Goal: Transaction & Acquisition: Obtain resource

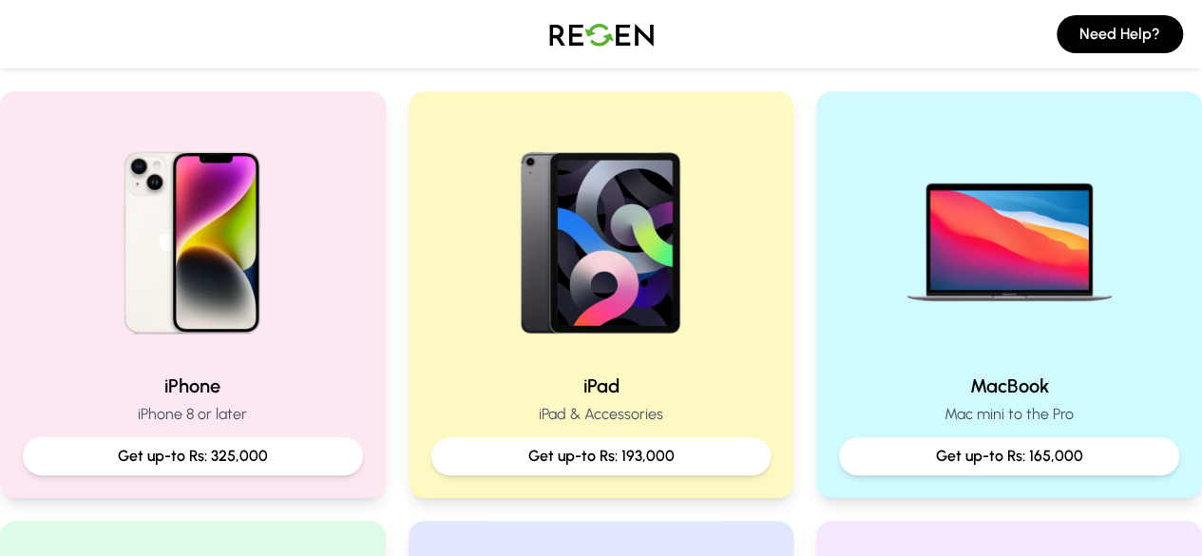
scroll to position [378, 0]
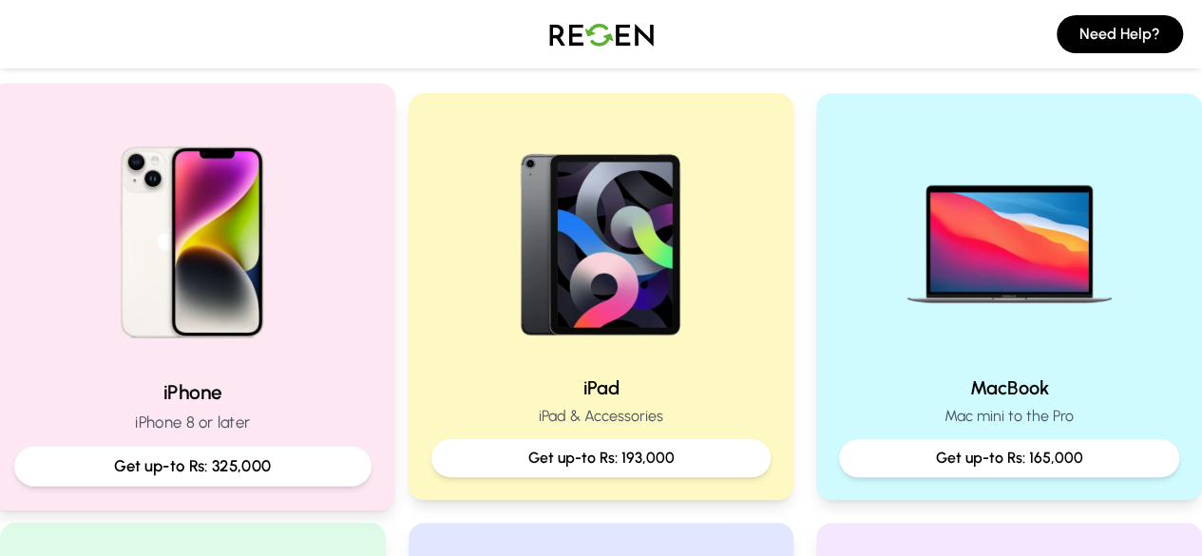
click at [184, 264] on img at bounding box center [193, 235] width 256 height 256
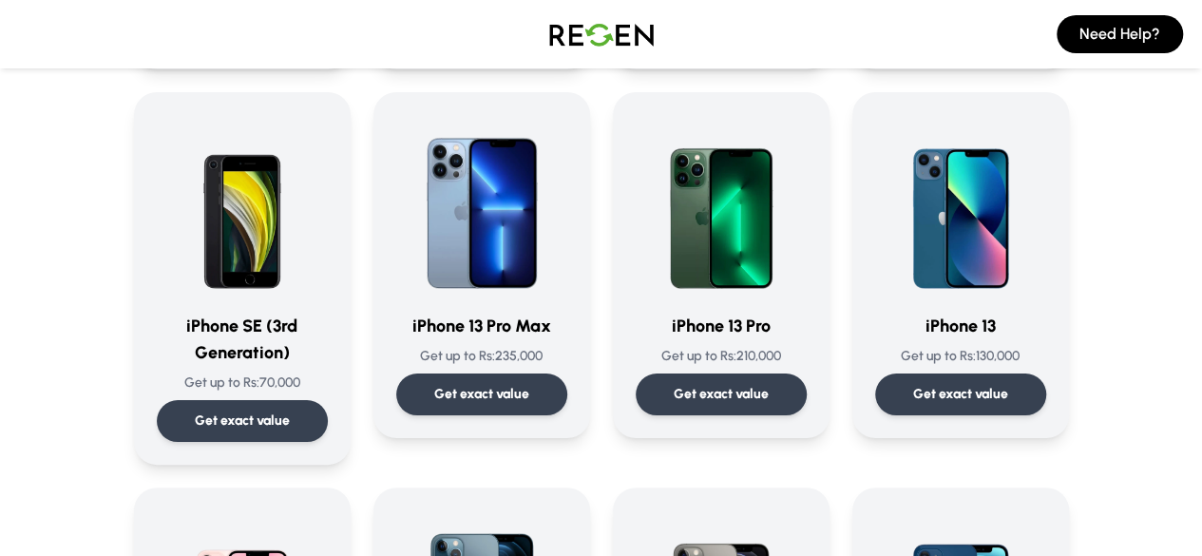
scroll to position [843, 0]
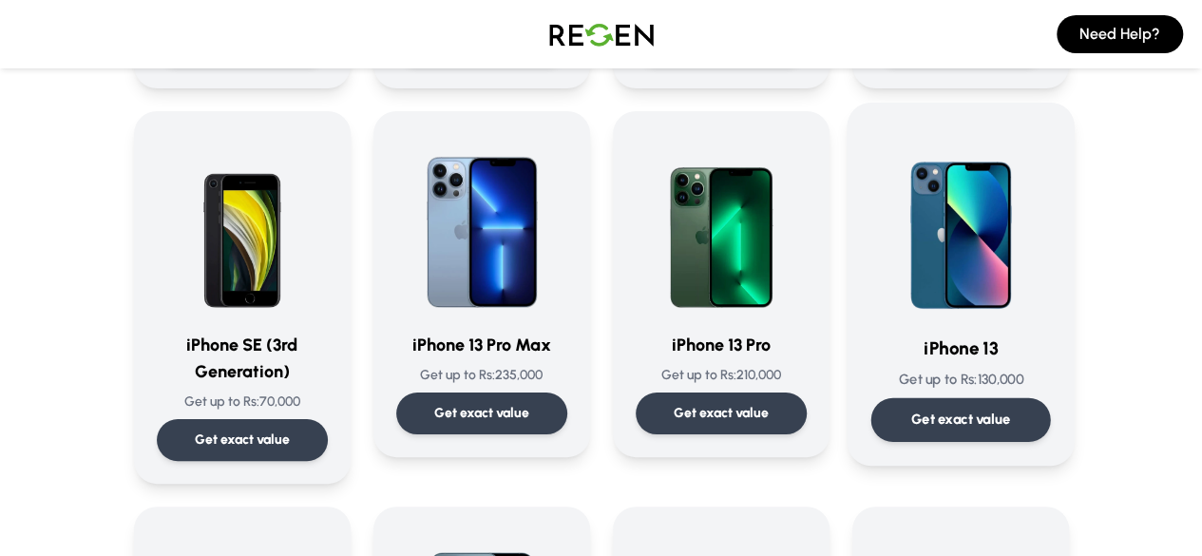
click at [1047, 368] on div "iPhone 13 Get up to Rs: 130,000 Get exact value" at bounding box center [960, 283] width 180 height 315
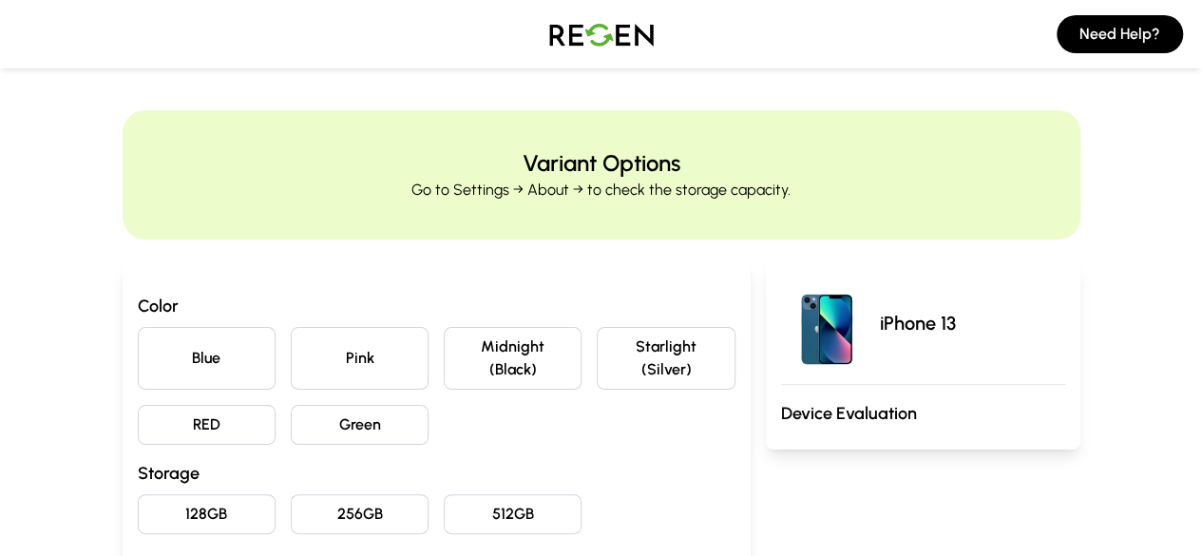
click at [515, 335] on button "Midnight (Black)" at bounding box center [513, 358] width 138 height 63
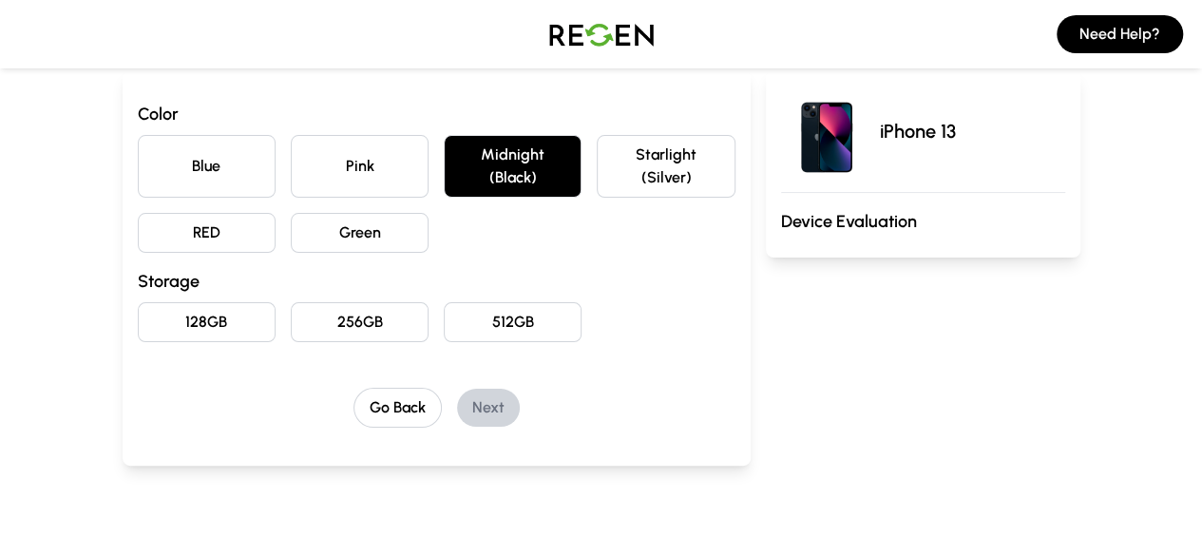
scroll to position [204, 0]
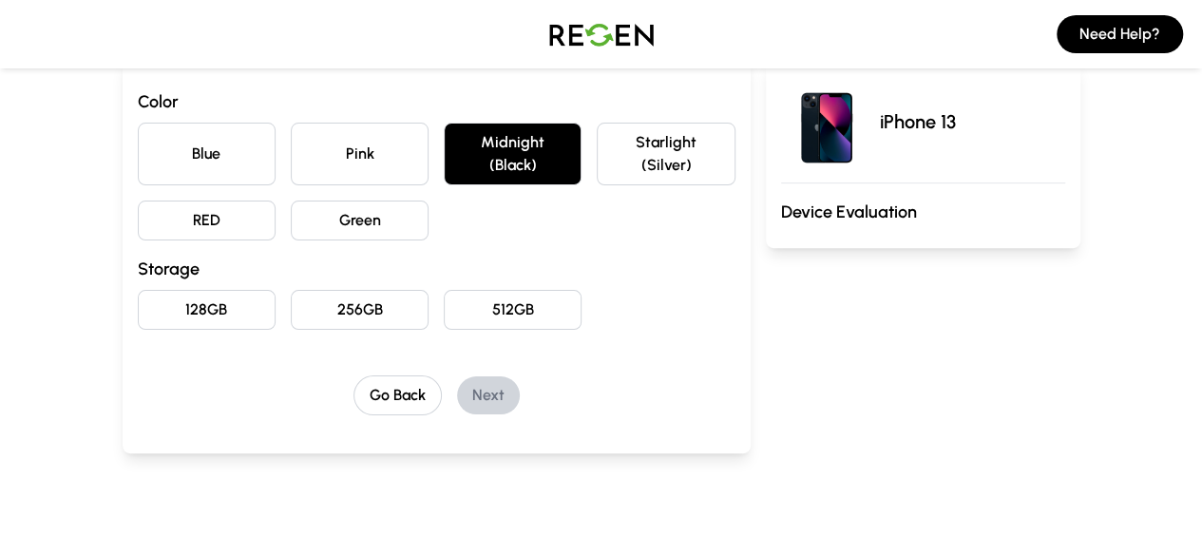
click at [138, 290] on button "128GB" at bounding box center [207, 310] width 138 height 40
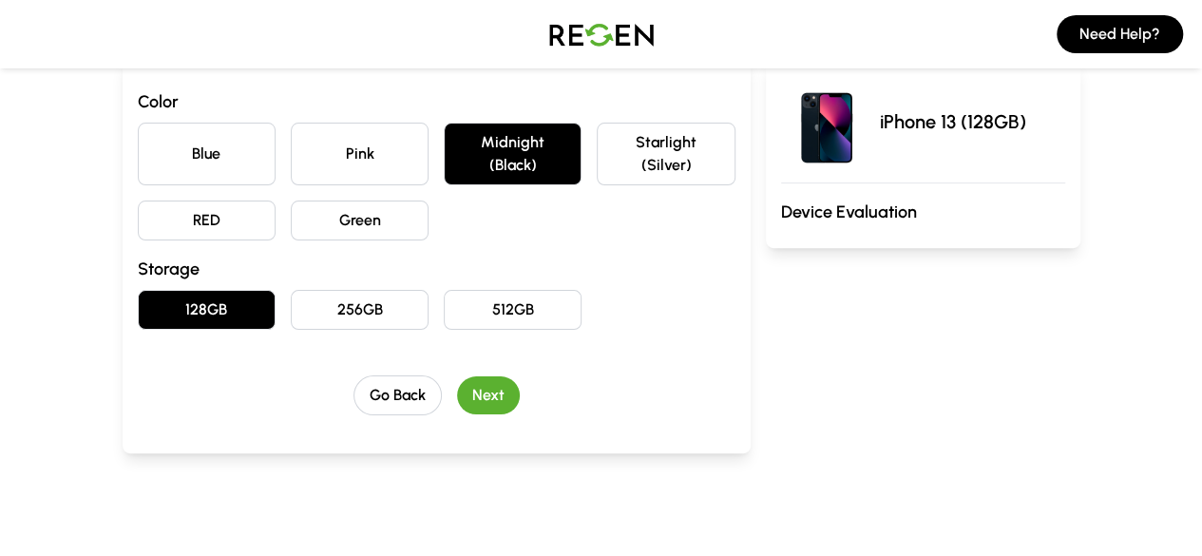
click at [457, 376] on button "Next" at bounding box center [488, 395] width 63 height 38
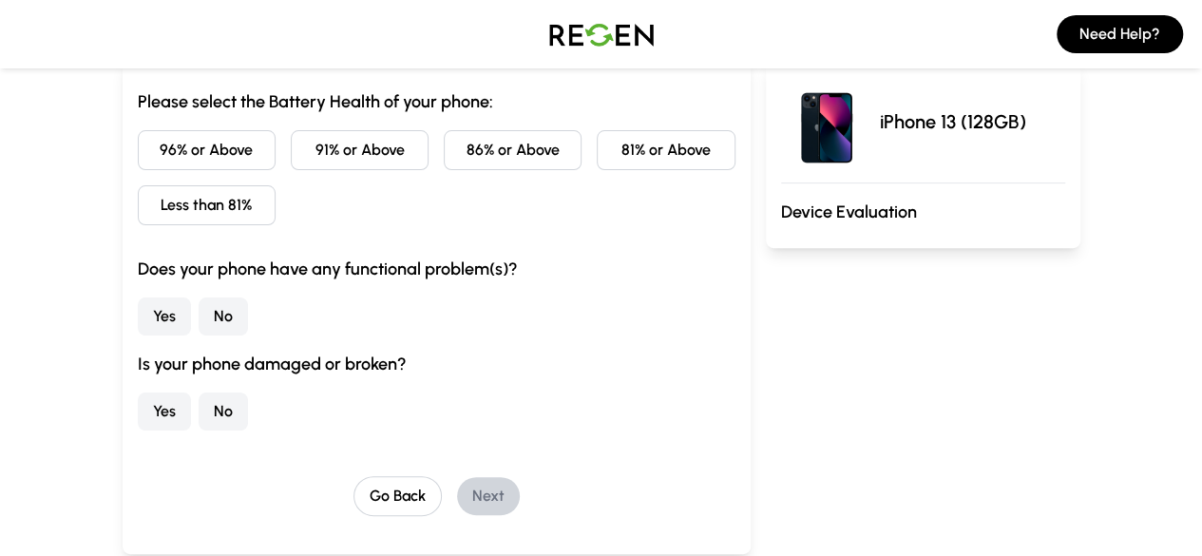
click at [152, 146] on button "96% or Above" at bounding box center [207, 150] width 138 height 40
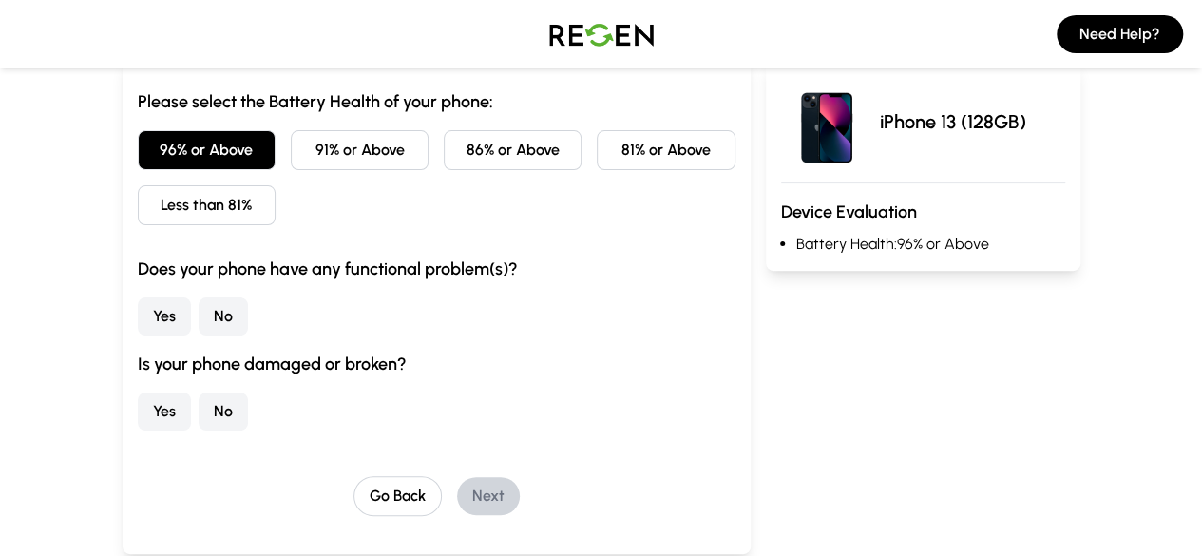
click at [291, 145] on button "91% or Above" at bounding box center [360, 150] width 138 height 40
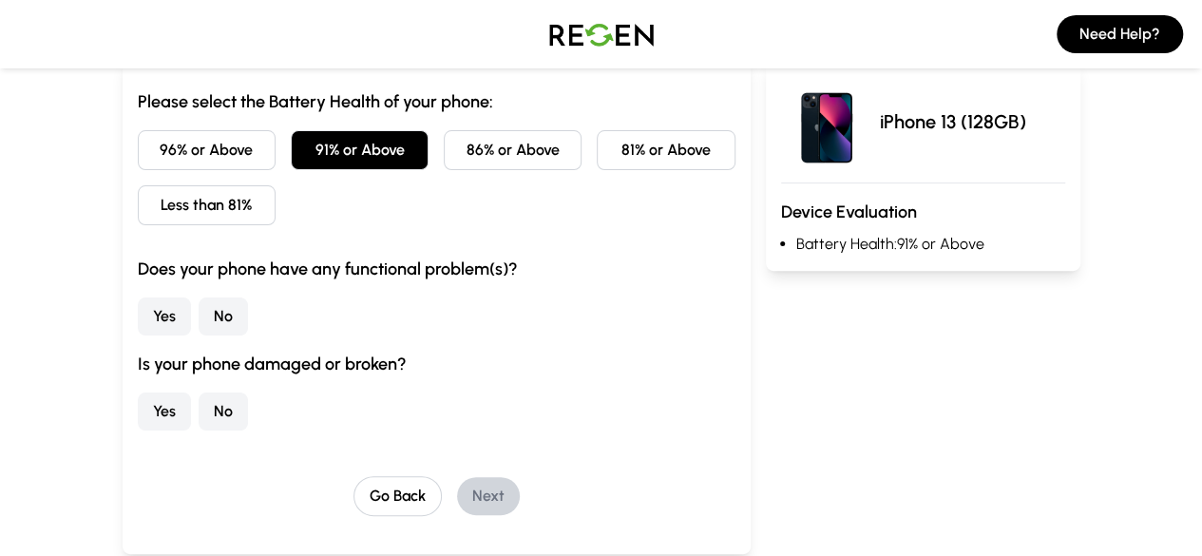
scroll to position [247, 0]
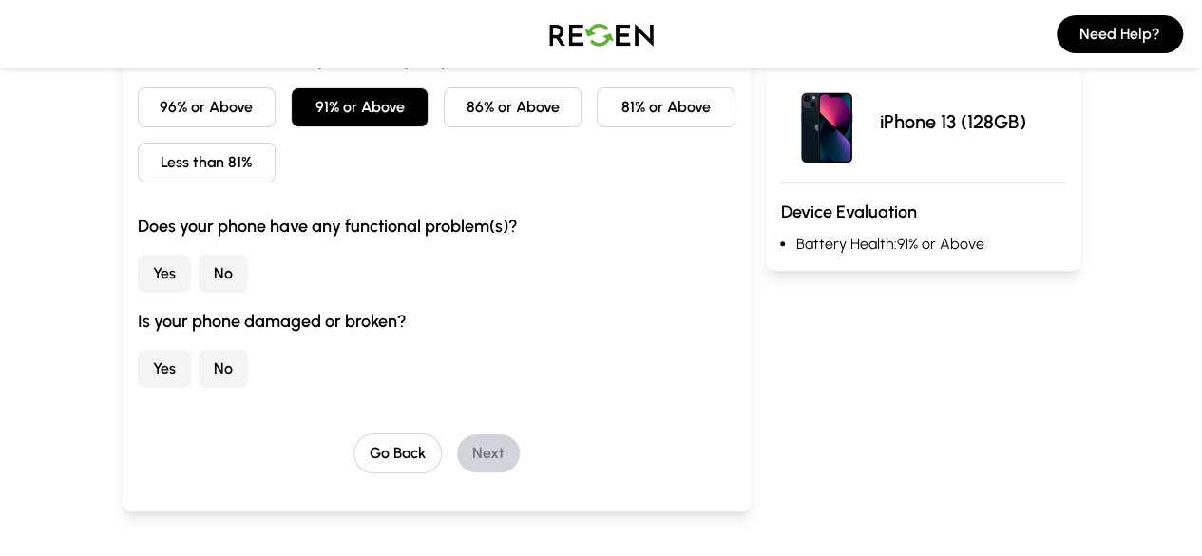
click at [199, 269] on button "No" at bounding box center [223, 274] width 49 height 38
click at [199, 366] on button "No" at bounding box center [223, 369] width 49 height 38
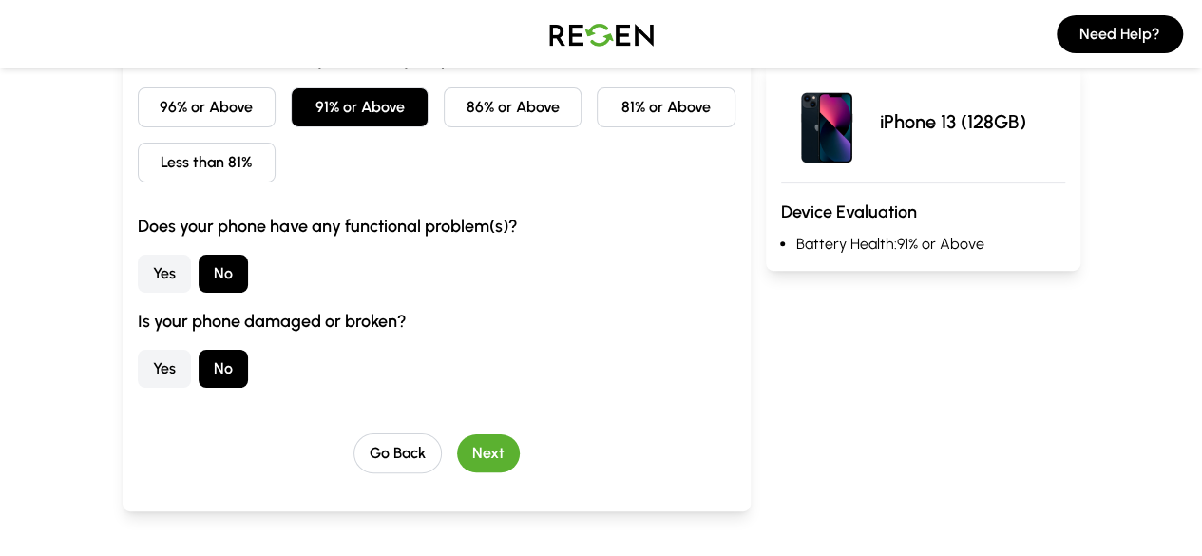
click at [457, 454] on button "Next" at bounding box center [488, 453] width 63 height 38
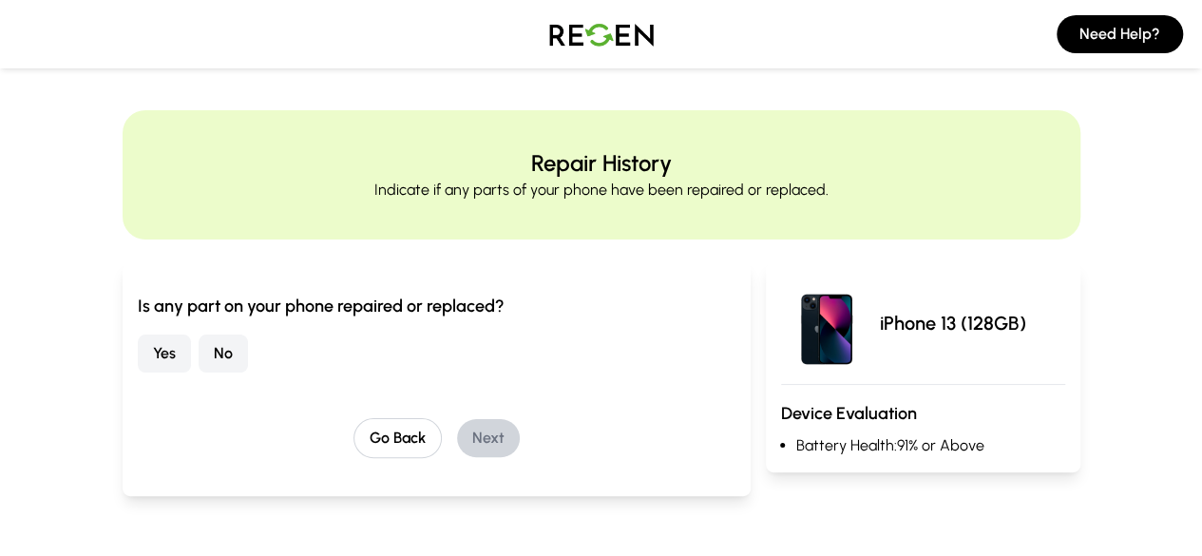
scroll to position [1, 0]
click at [199, 347] on button "No" at bounding box center [223, 352] width 49 height 38
click at [457, 429] on button "Next" at bounding box center [488, 437] width 63 height 38
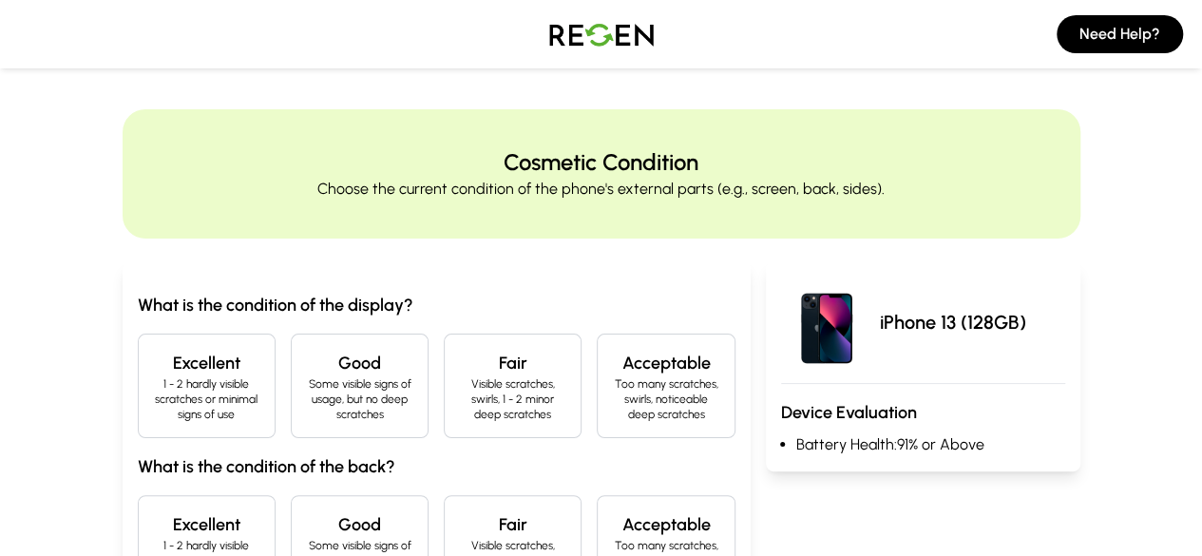
click at [171, 368] on h4 "Excellent" at bounding box center [206, 363] width 105 height 27
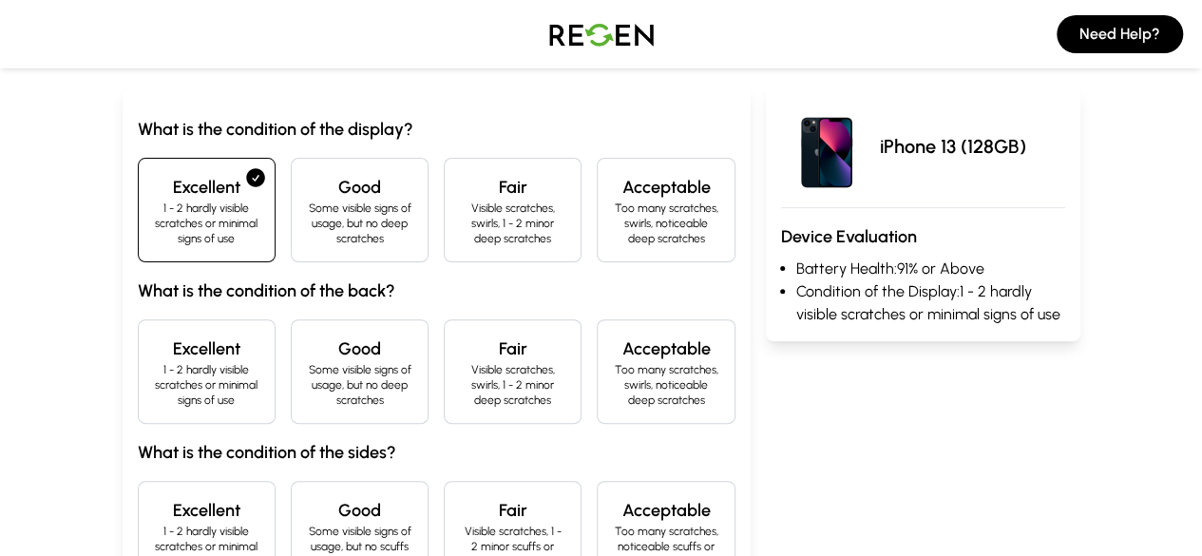
scroll to position [178, 0]
click at [154, 361] on p "1 - 2 hardly visible scratches or minimal signs of use" at bounding box center [206, 384] width 105 height 46
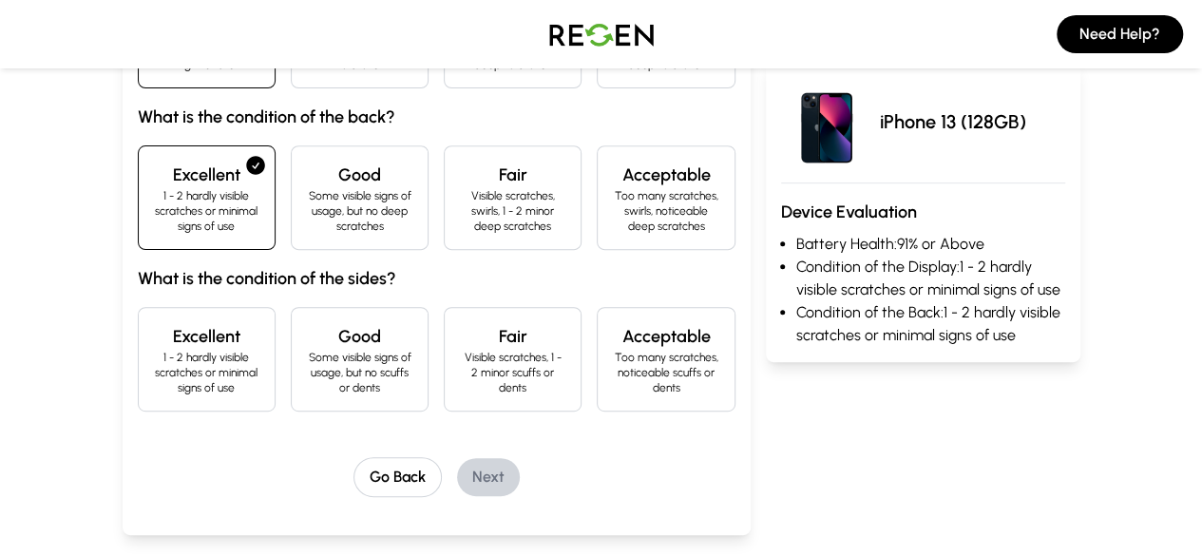
scroll to position [360, 0]
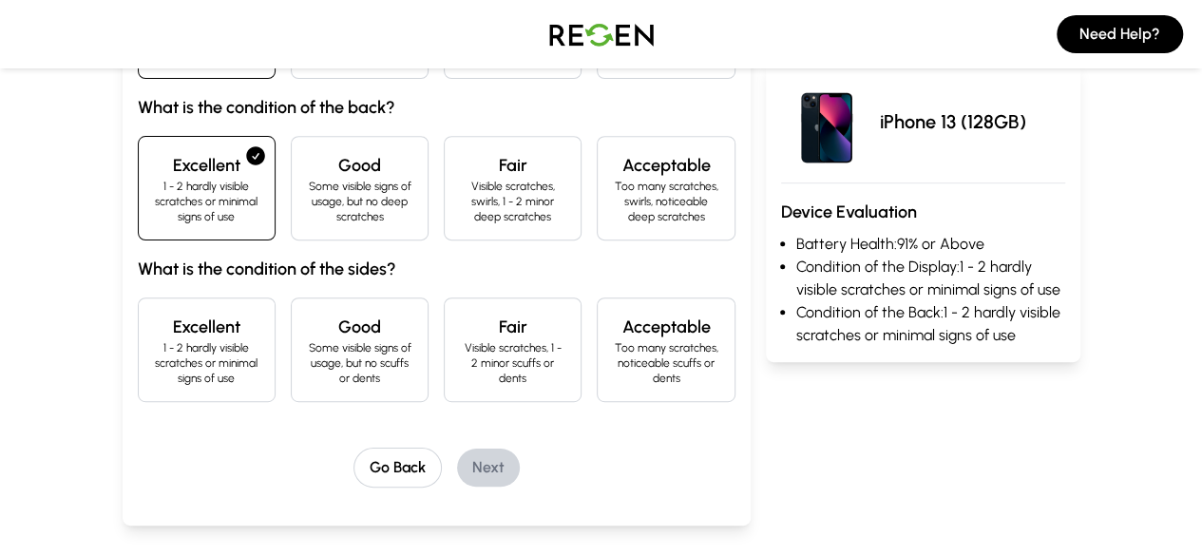
click at [154, 340] on p "1 - 2 hardly visible scratches or minimal signs of use" at bounding box center [206, 363] width 105 height 46
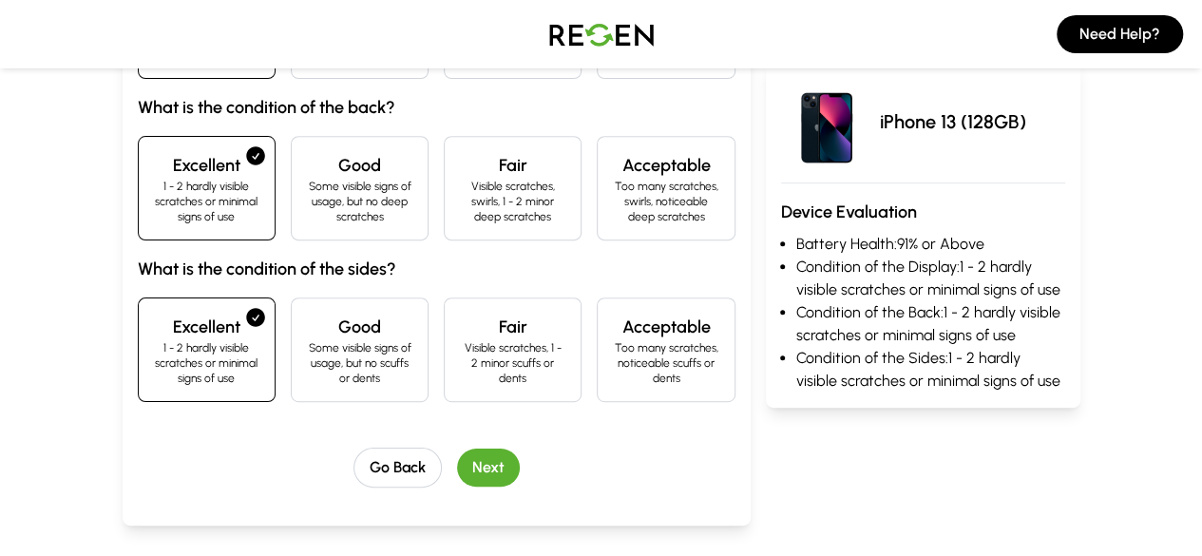
click at [469, 448] on button "Next" at bounding box center [488, 467] width 63 height 38
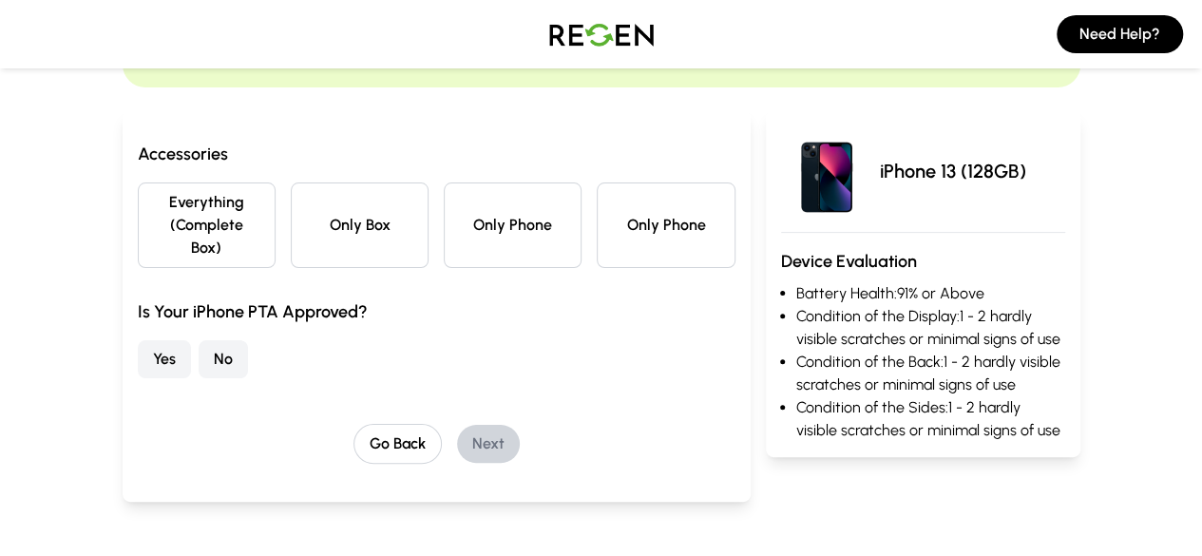
click at [494, 227] on button "Only Phone" at bounding box center [513, 225] width 138 height 86
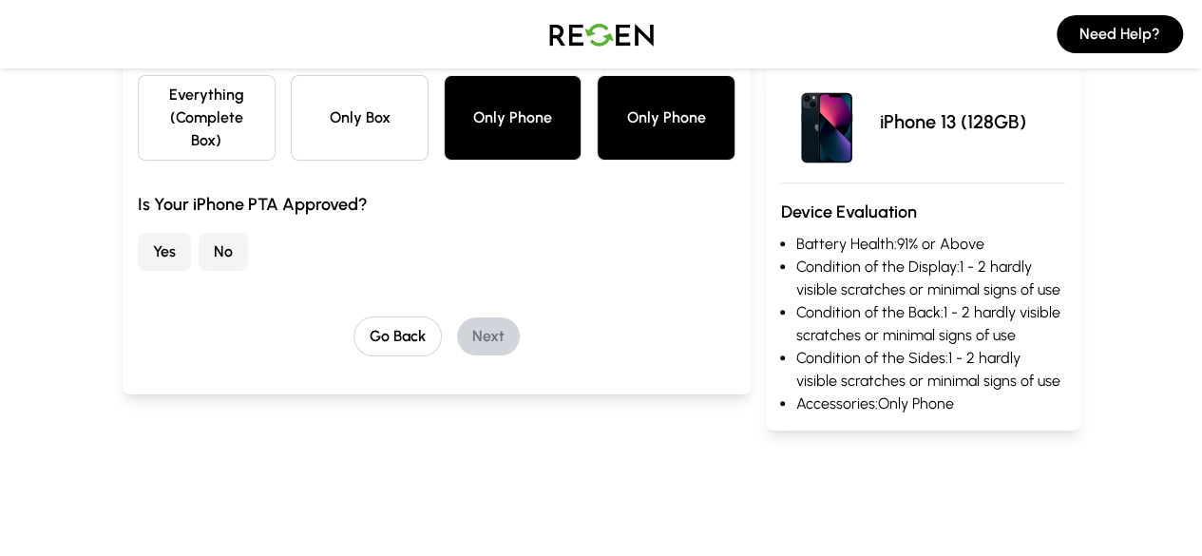
scroll to position [218, 0]
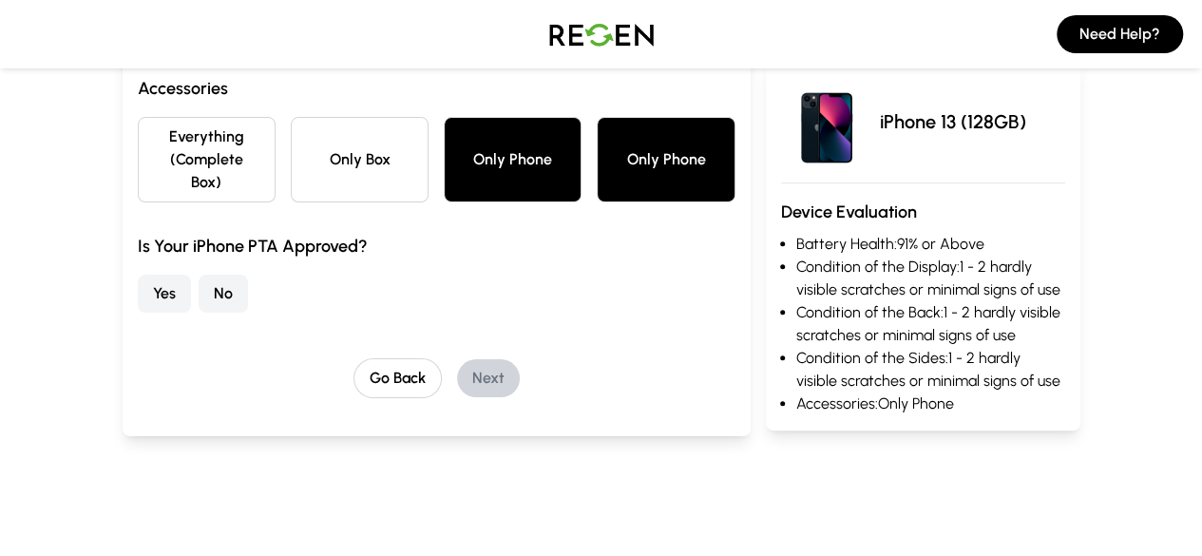
click at [199, 275] on button "No" at bounding box center [223, 294] width 49 height 38
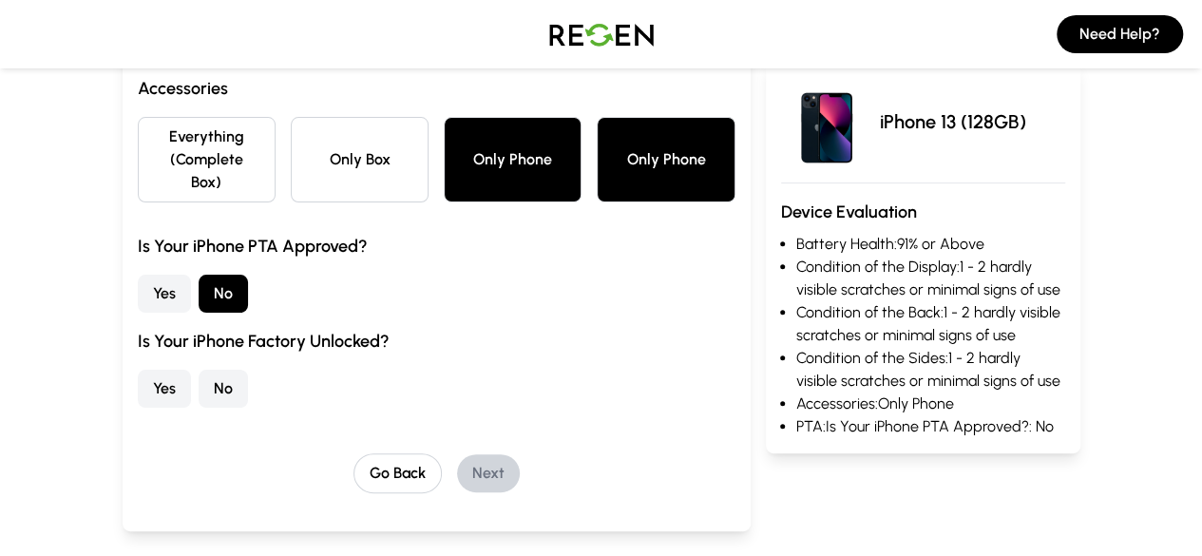
click at [199, 370] on button "No" at bounding box center [223, 389] width 49 height 38
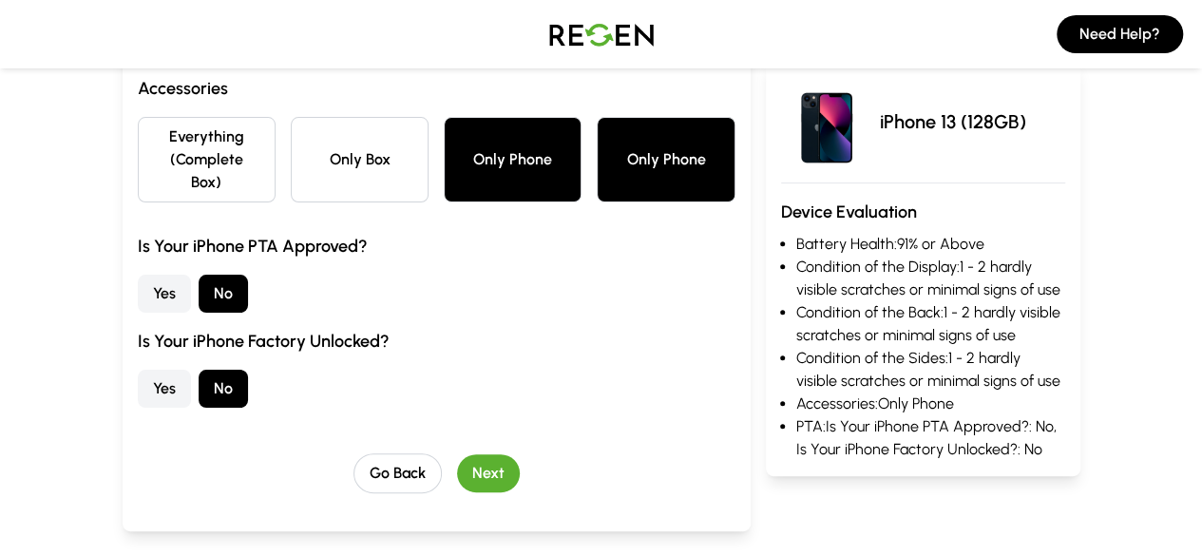
click at [457, 454] on button "Next" at bounding box center [488, 473] width 63 height 38
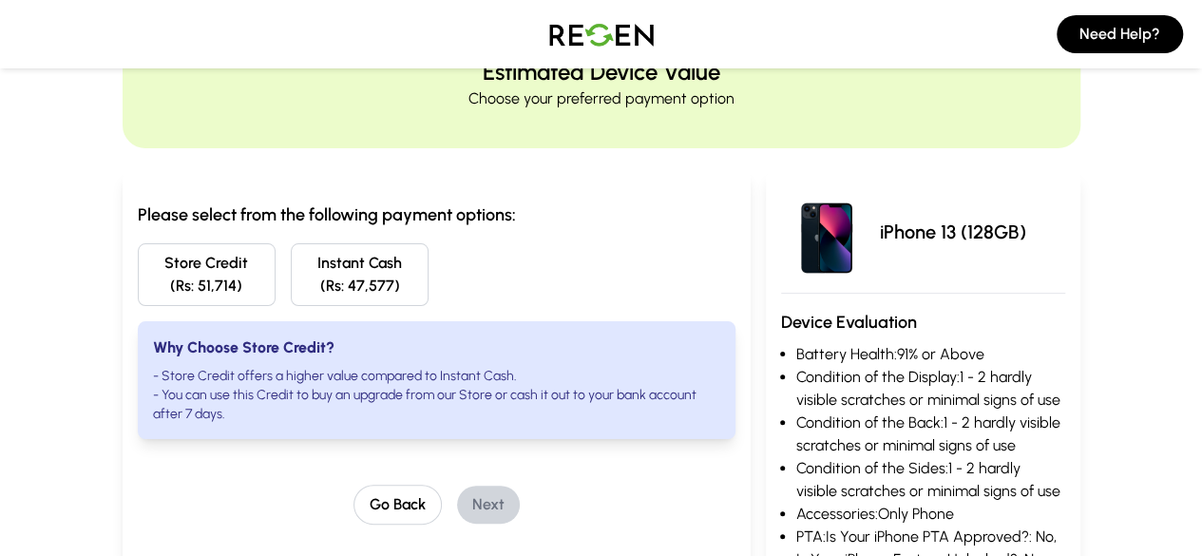
scroll to position [90, 0]
click at [146, 275] on button "Store Credit (Rs: 51,714)" at bounding box center [207, 275] width 138 height 63
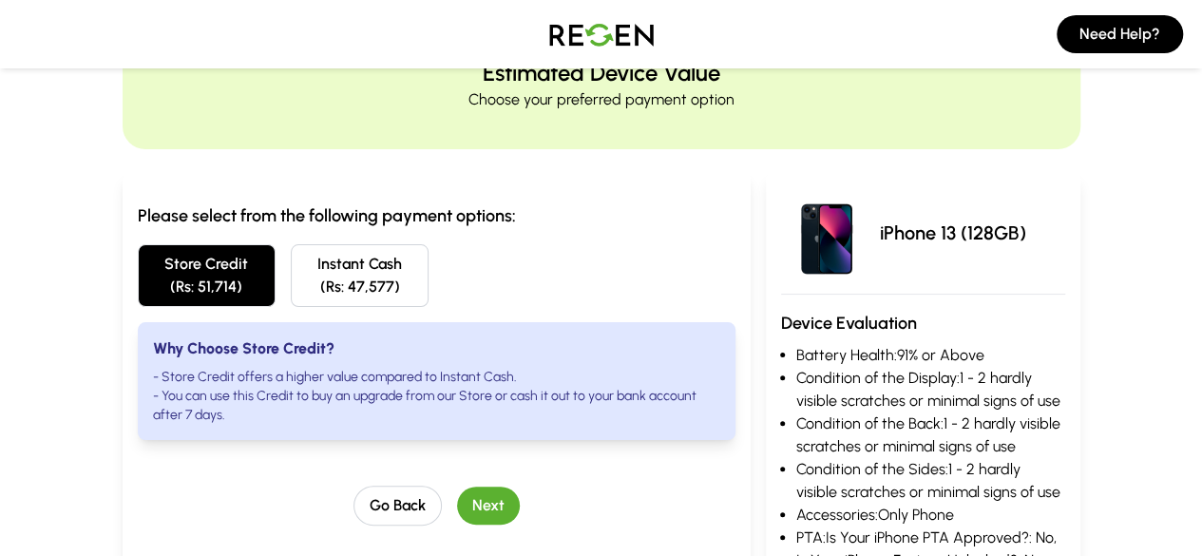
click at [460, 486] on button "Next" at bounding box center [488, 505] width 63 height 38
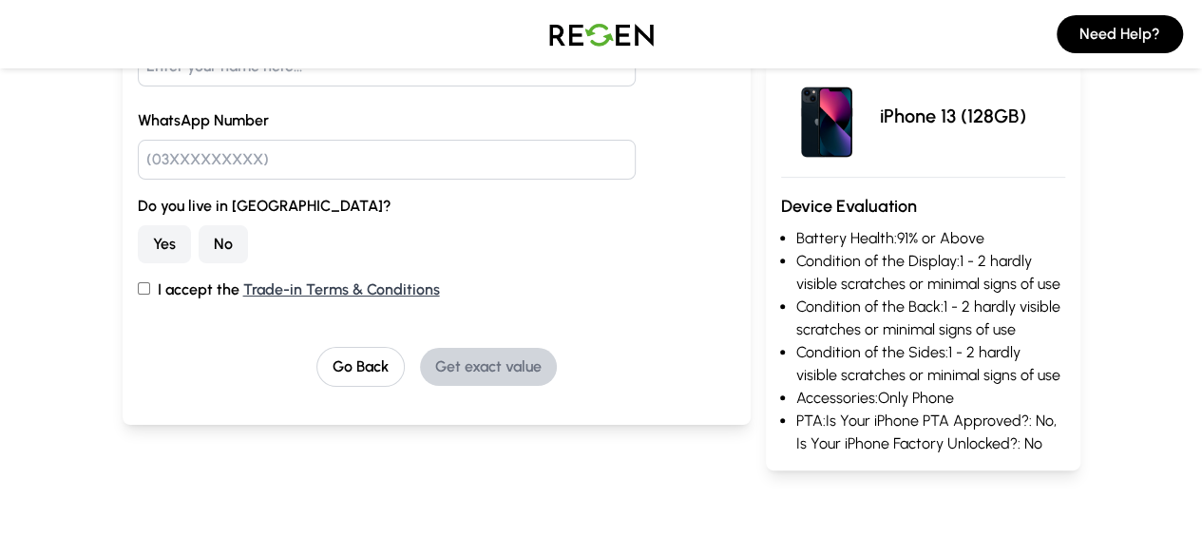
scroll to position [295, 0]
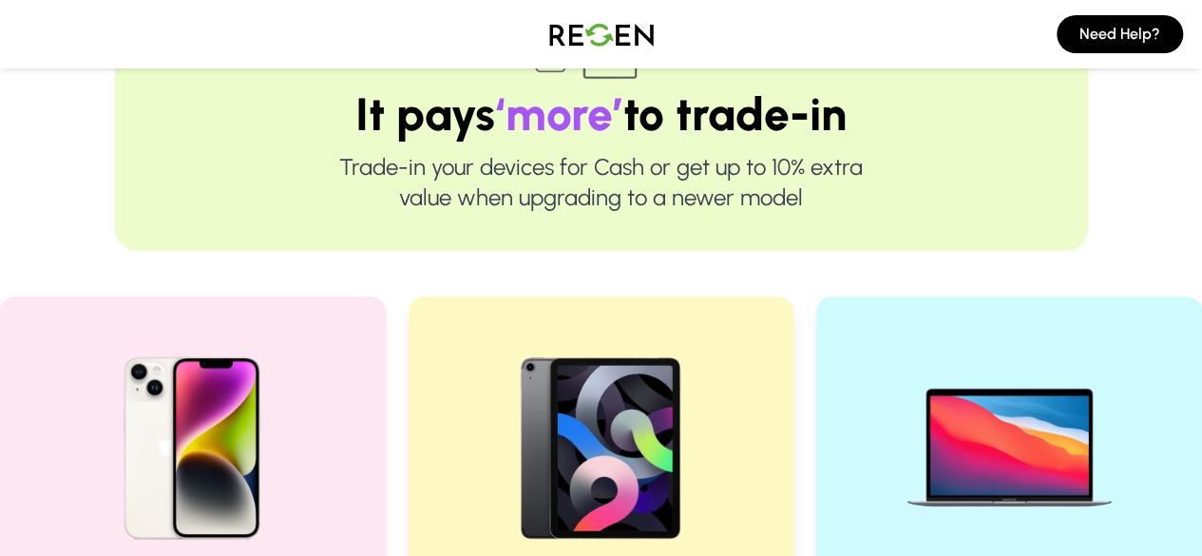
scroll to position [173, 0]
